Goal: Task Accomplishment & Management: Complete application form

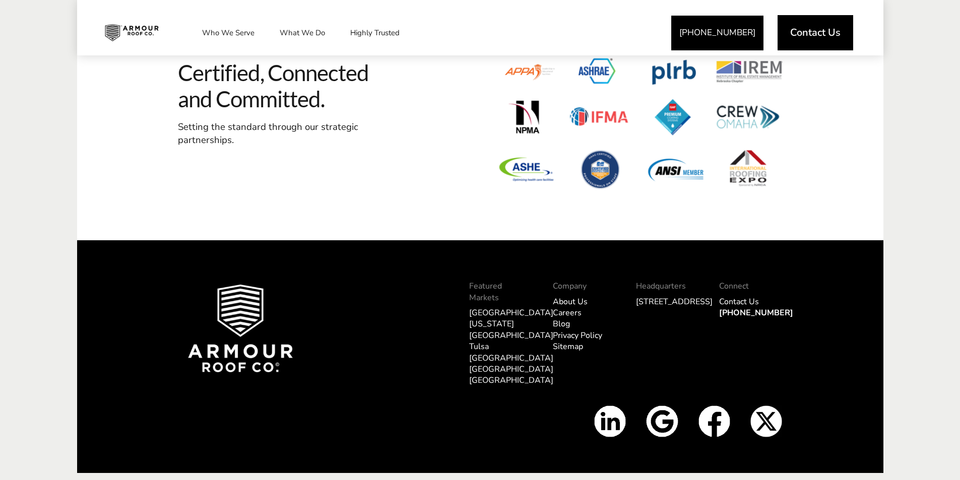
scroll to position [3084, 0]
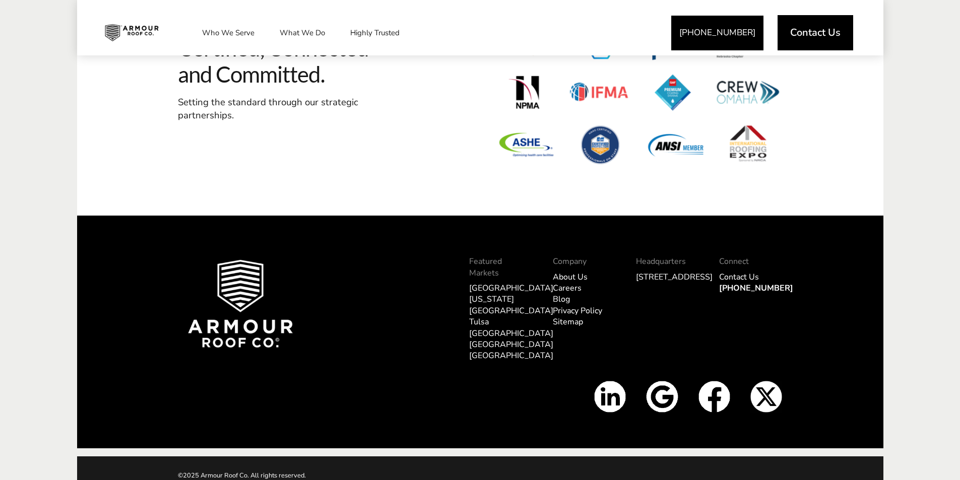
click at [570, 287] on link "Careers" at bounding box center [567, 288] width 29 height 11
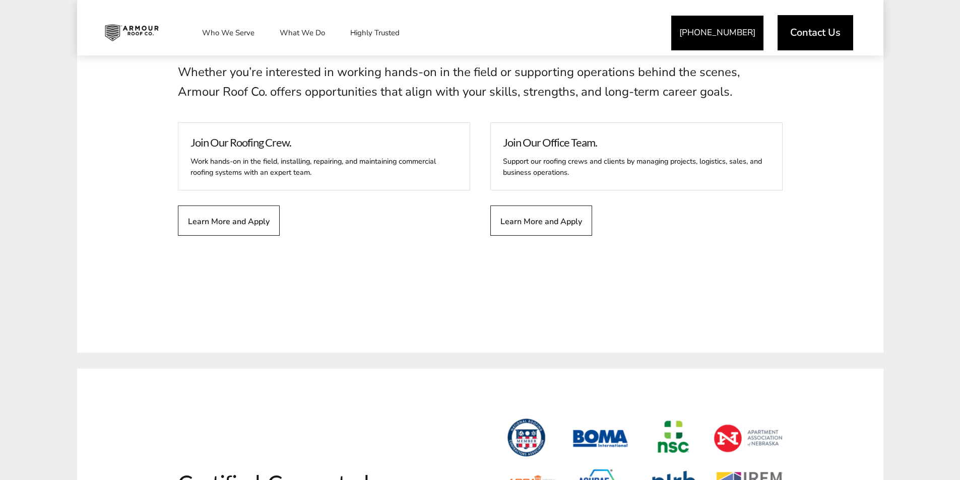
scroll to position [1007, 0]
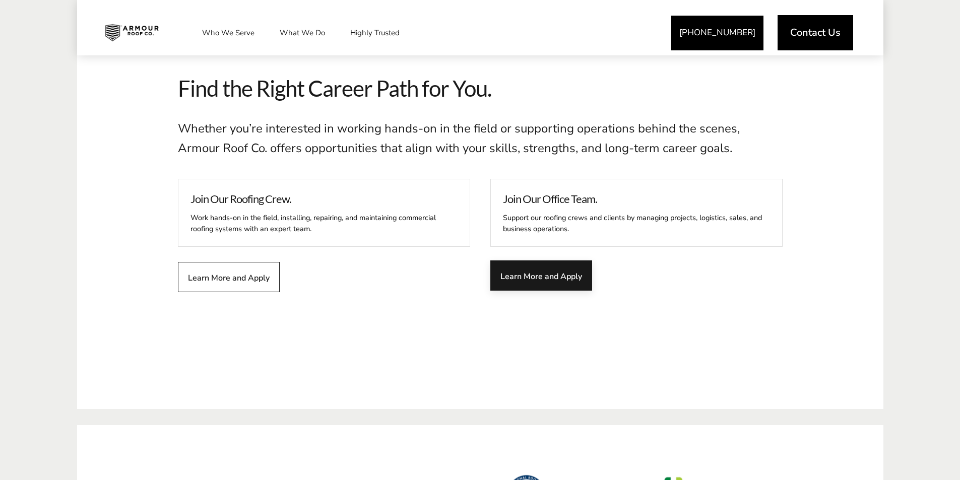
click at [556, 278] on span "Learn More and Apply" at bounding box center [541, 276] width 82 height 10
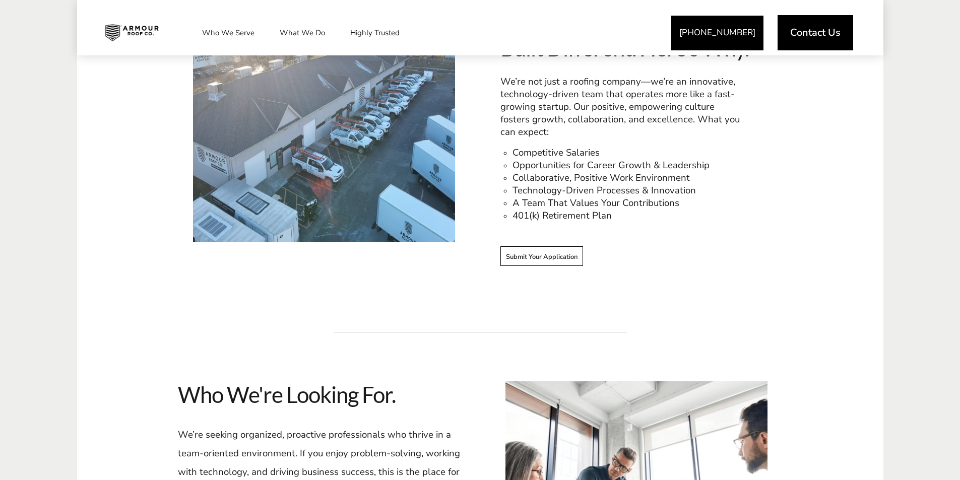
scroll to position [604, 0]
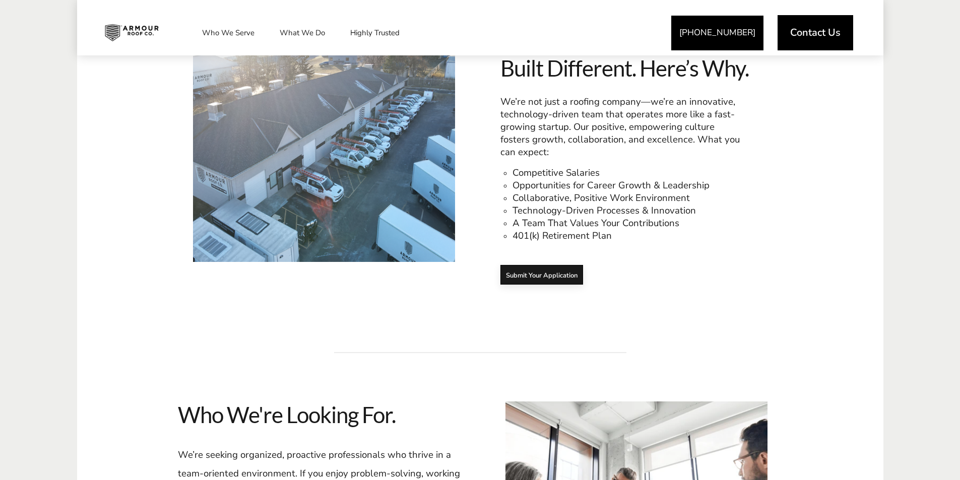
click at [542, 277] on span "Submit Your Application" at bounding box center [542, 275] width 72 height 8
